Goal: Information Seeking & Learning: Understand process/instructions

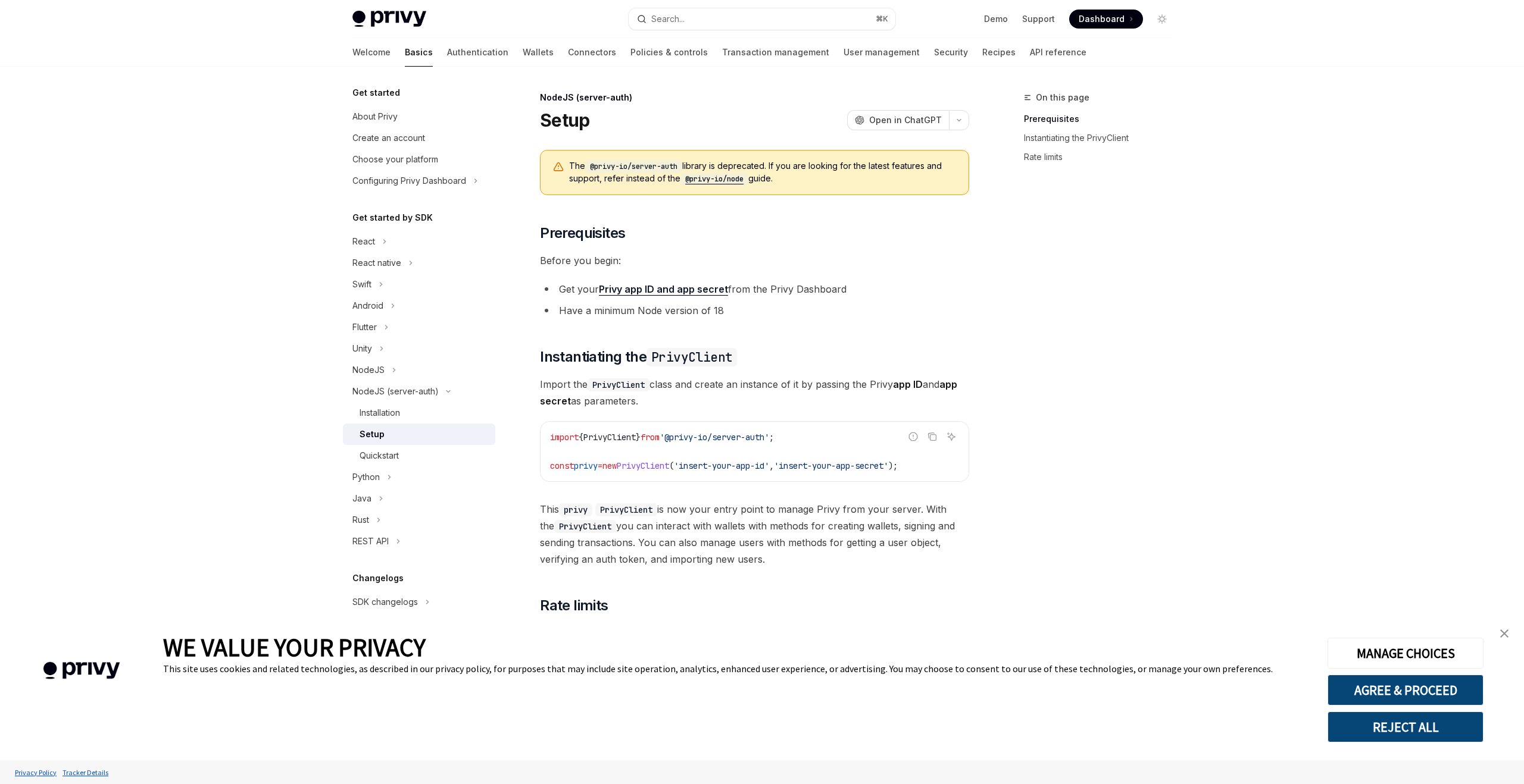
click at [389, 459] on div "Quickstart" at bounding box center [379, 456] width 40 height 14
type textarea "*"
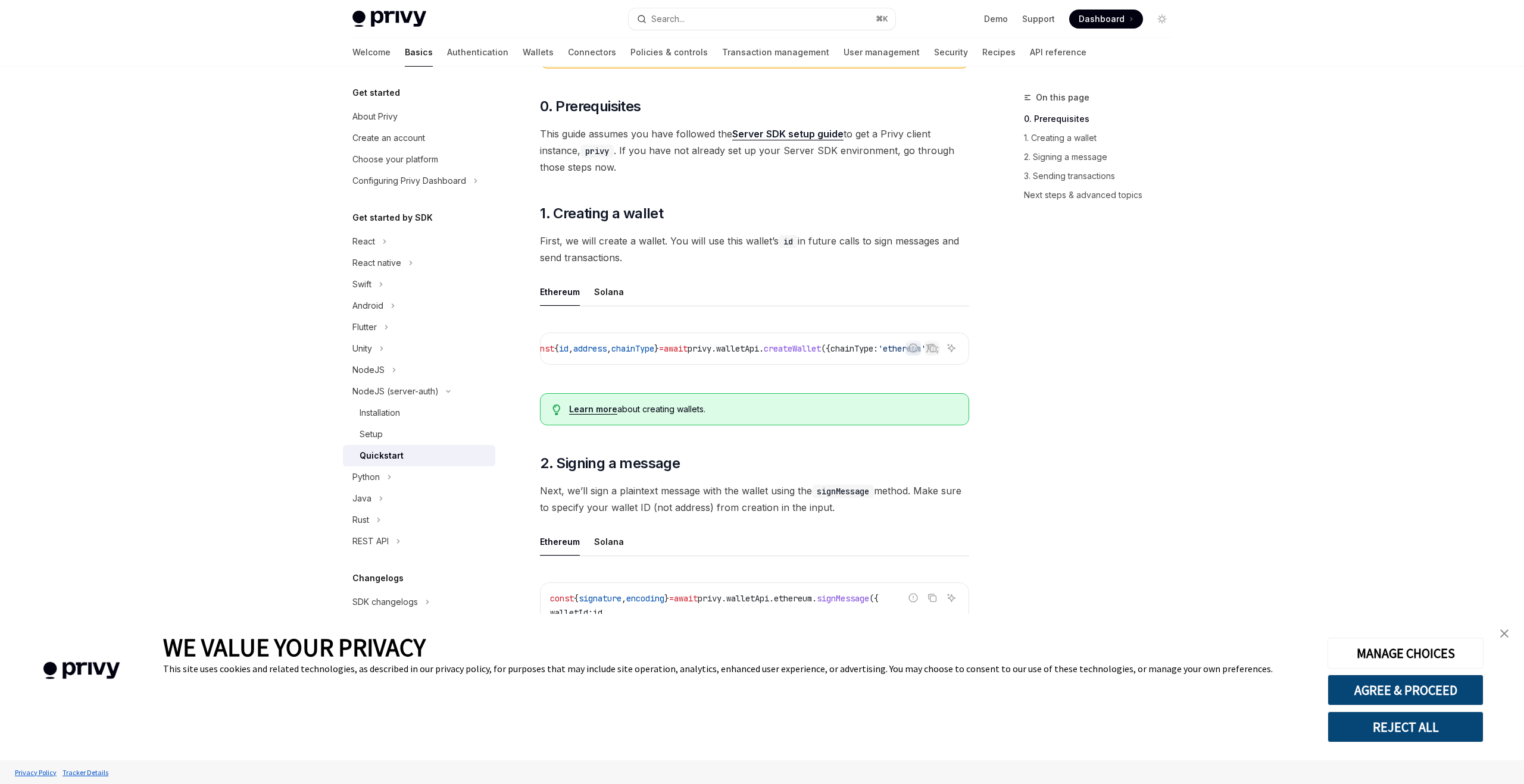
scroll to position [0, 75]
click at [929, 351] on icon "Copy the contents from the code block" at bounding box center [932, 348] width 10 height 10
click at [359, 246] on div "React" at bounding box center [363, 242] width 22 height 14
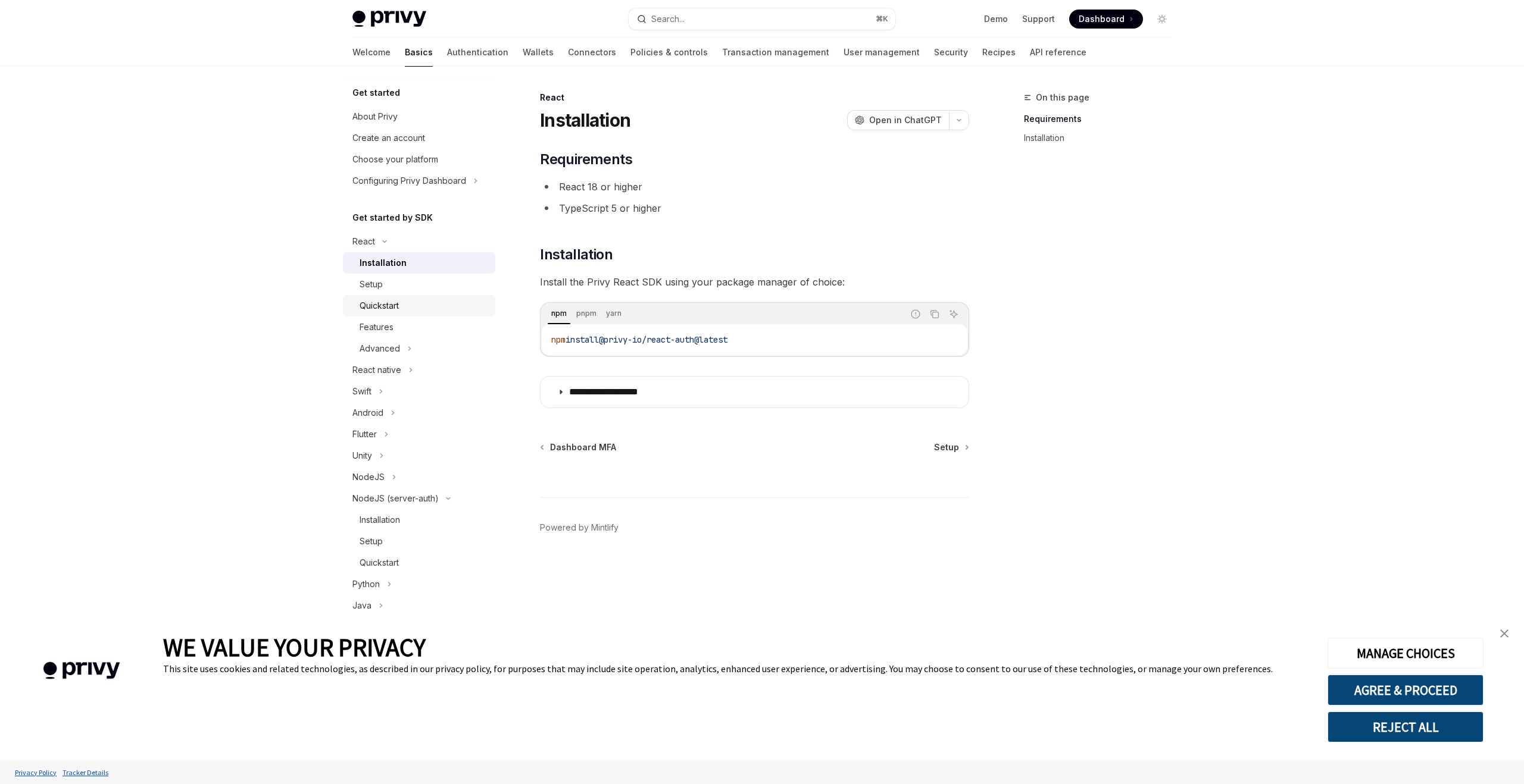
click at [398, 305] on div "Quickstart" at bounding box center [379, 306] width 40 height 14
type textarea "*"
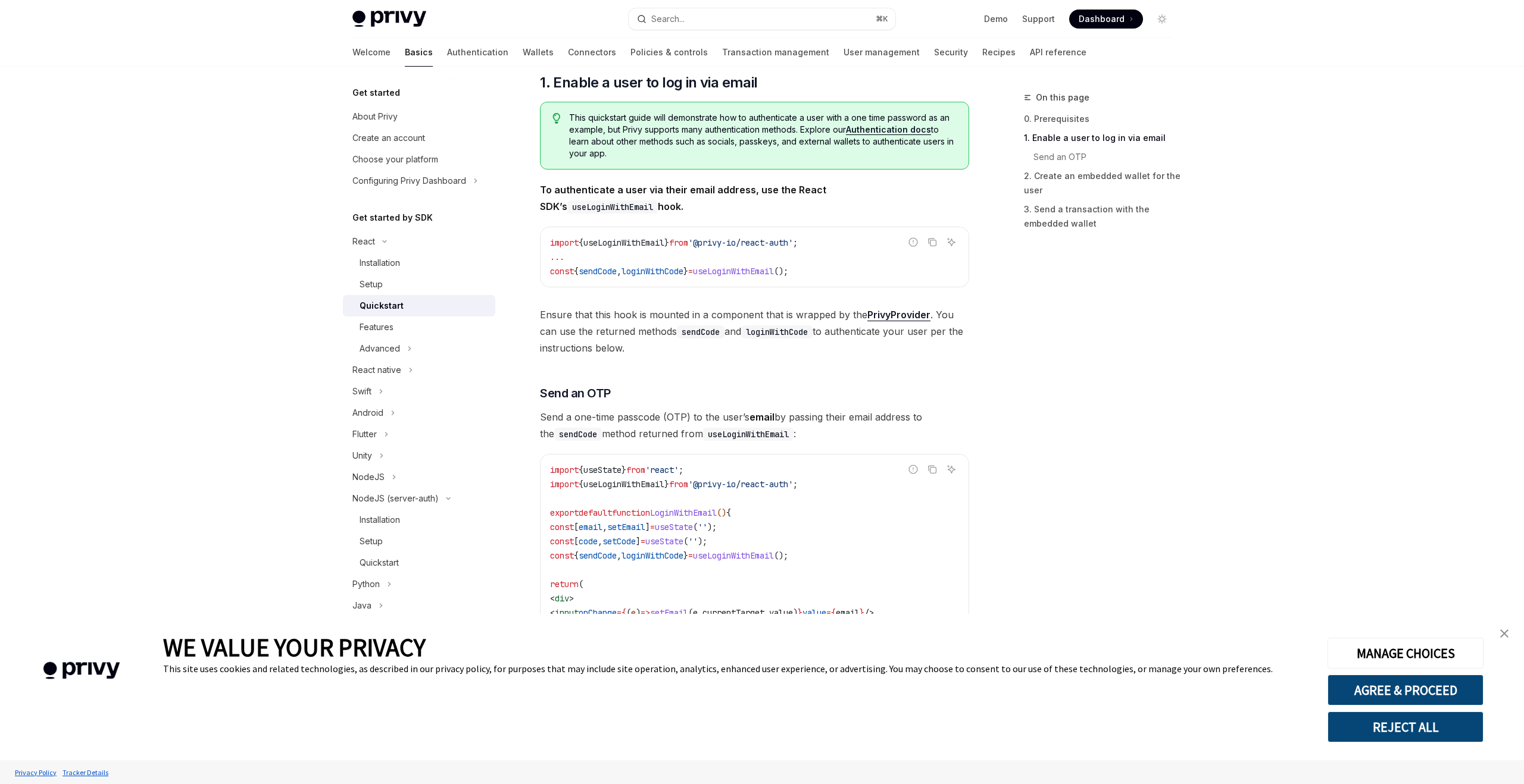
scroll to position [188, 0]
drag, startPoint x: 818, startPoint y: 244, endPoint x: 716, endPoint y: 244, distance: 102.0
click at [716, 244] on span "'@privy-io/react-auth'" at bounding box center [740, 243] width 105 height 11
copy span "@privy-io/react-auth"
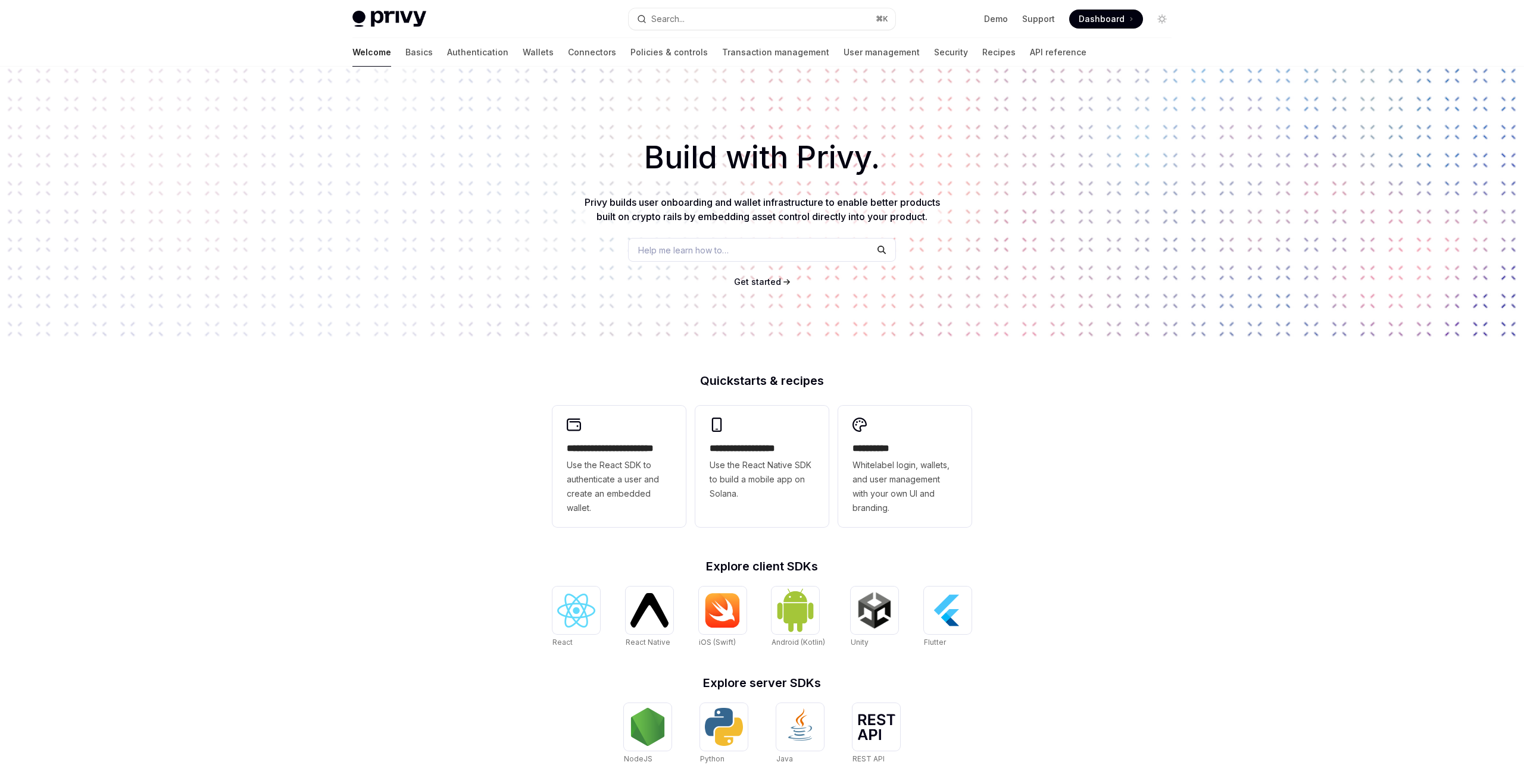
type textarea "*"
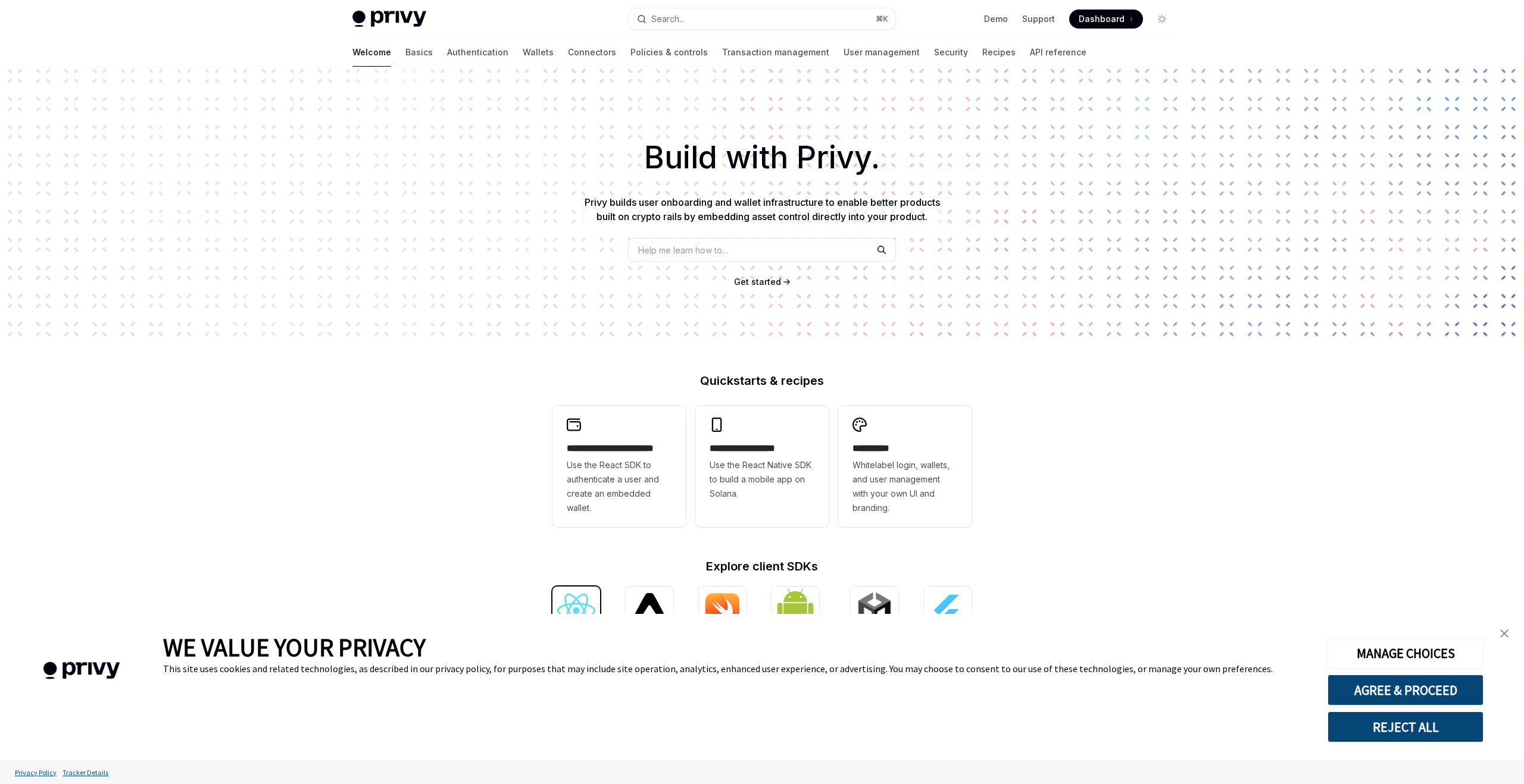
click at [567, 607] on img at bounding box center [576, 611] width 38 height 34
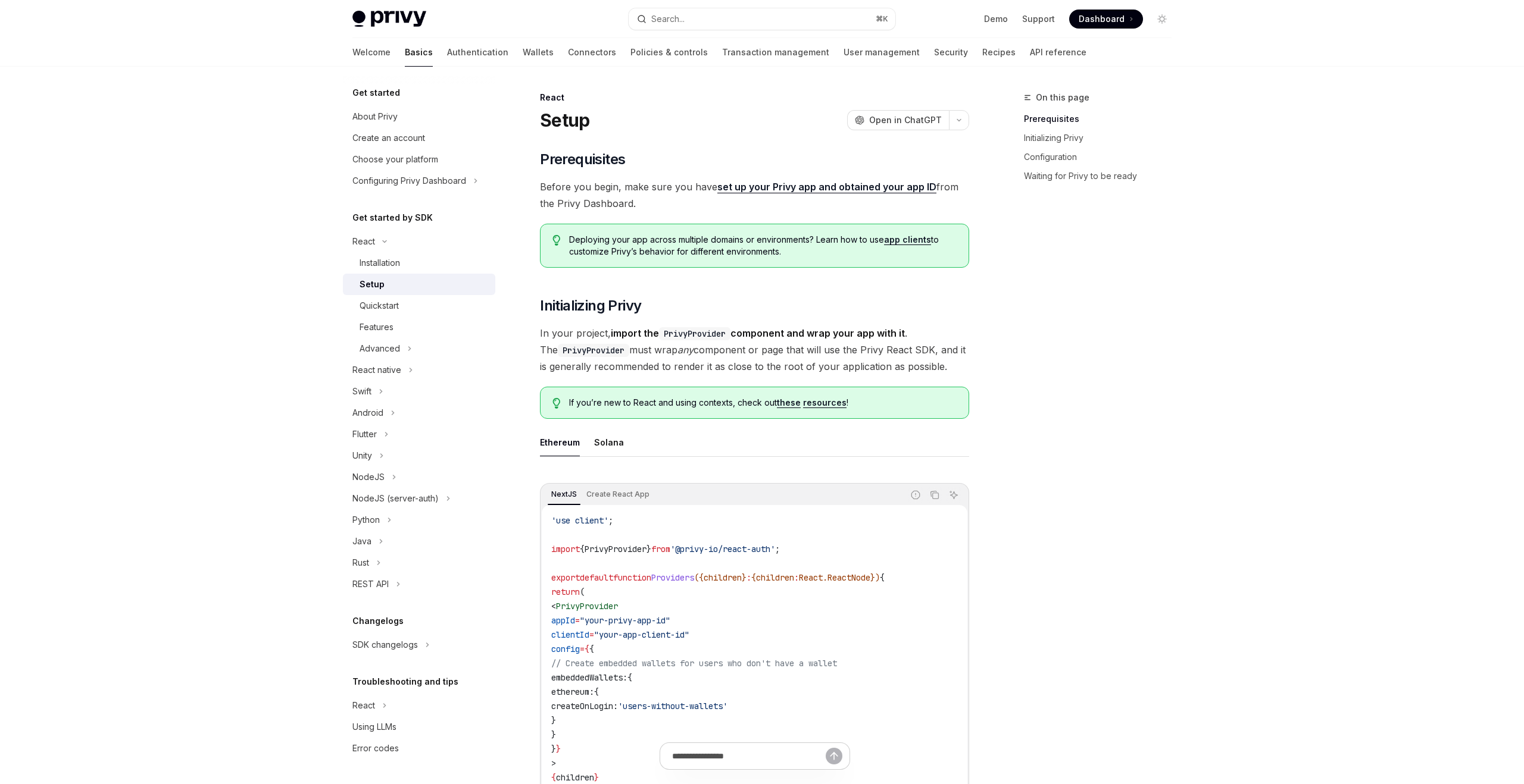
type textarea "*"
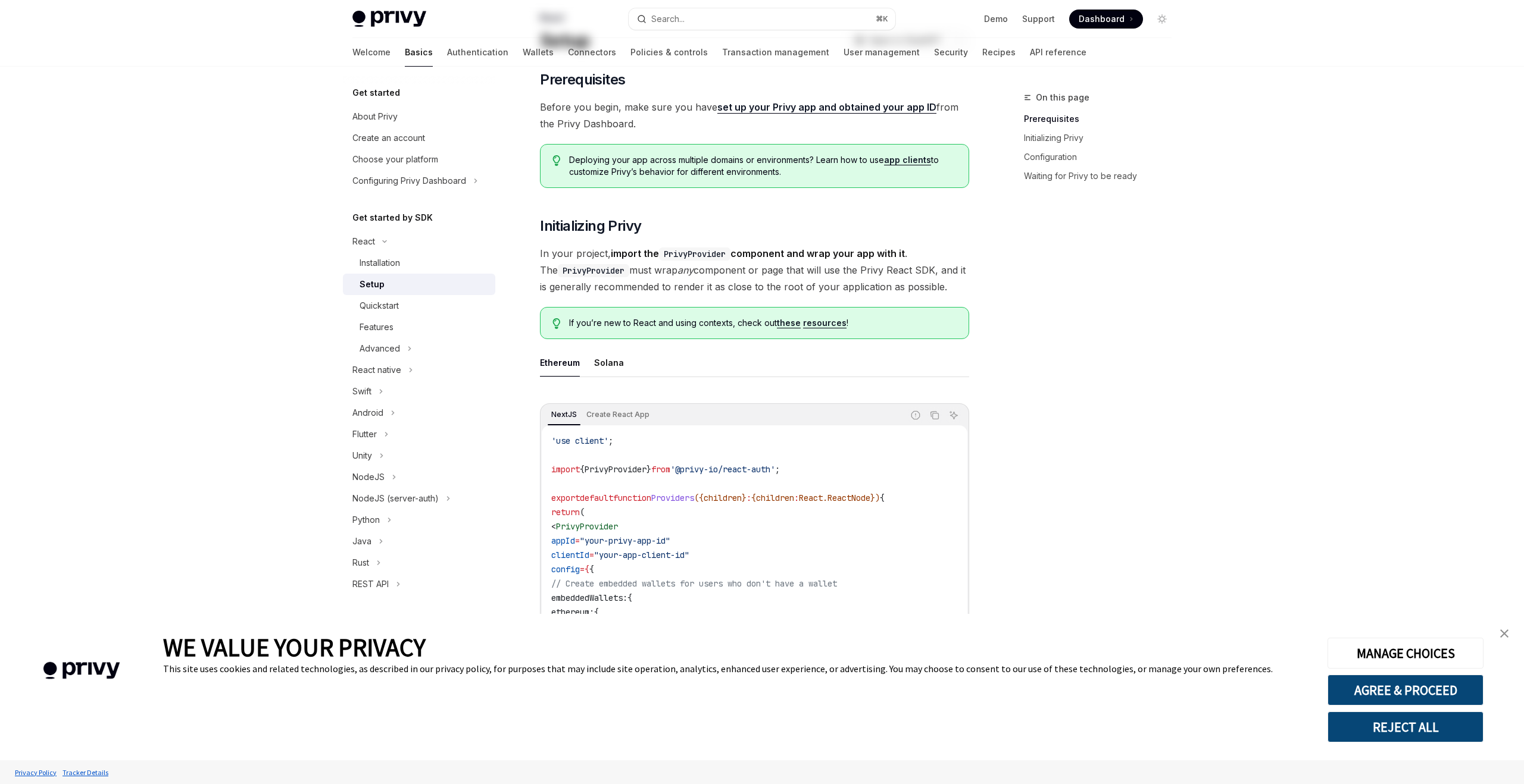
scroll to position [94, 0]
